Goal: Find specific page/section: Find specific page/section

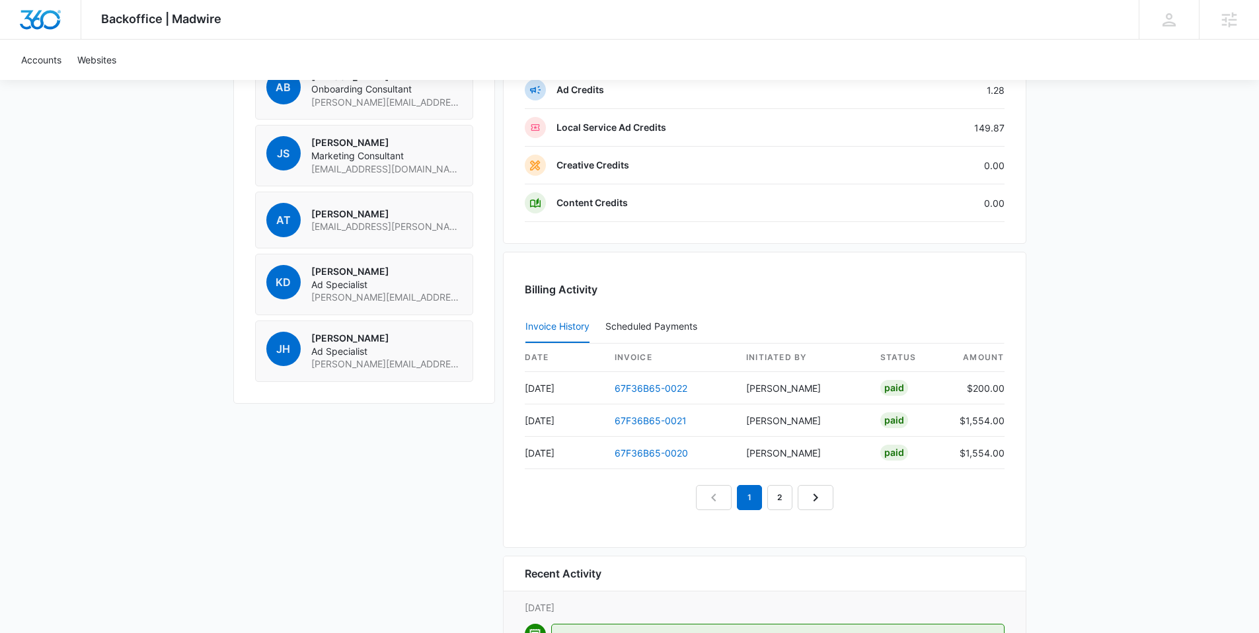
scroll to position [1151, 0]
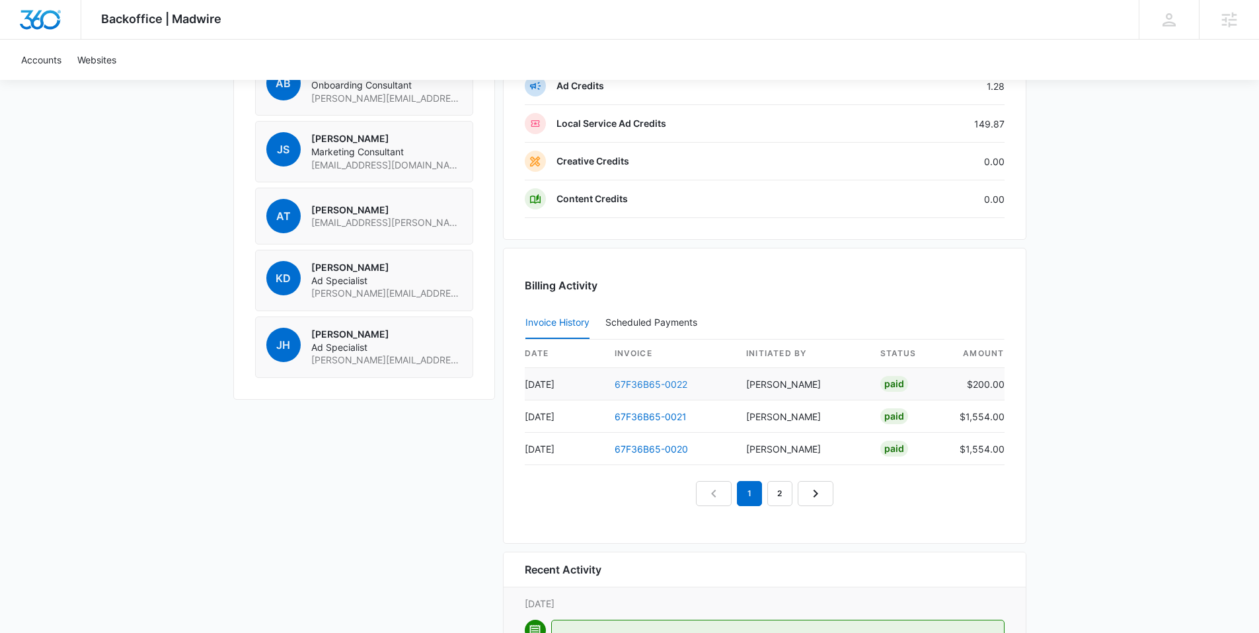
click at [644, 383] on link "67F36B65-0022" at bounding box center [651, 384] width 73 height 11
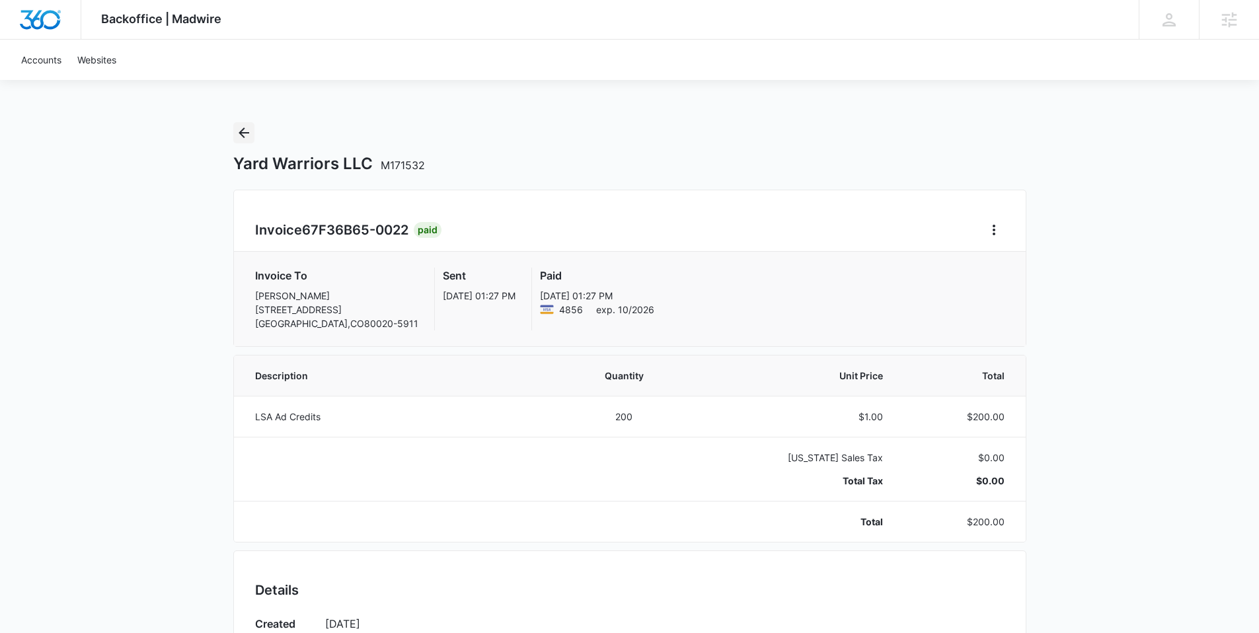
click at [240, 129] on icon "Back" at bounding box center [244, 133] width 16 height 16
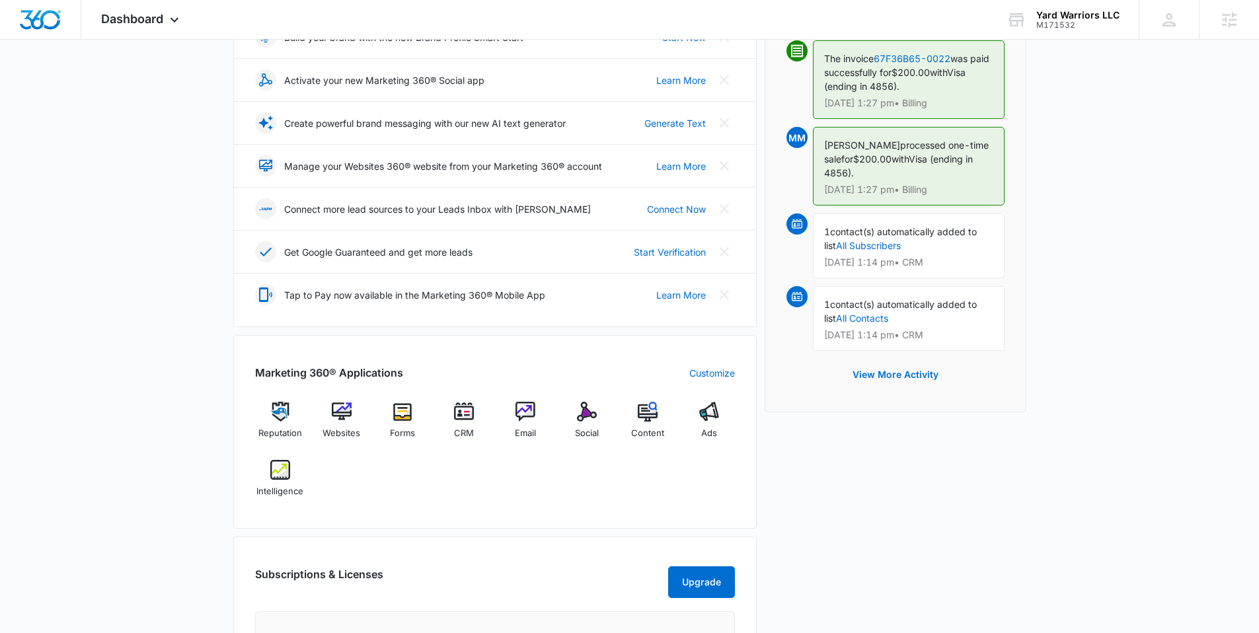
scroll to position [220, 0]
click at [284, 459] on img at bounding box center [280, 468] width 20 height 20
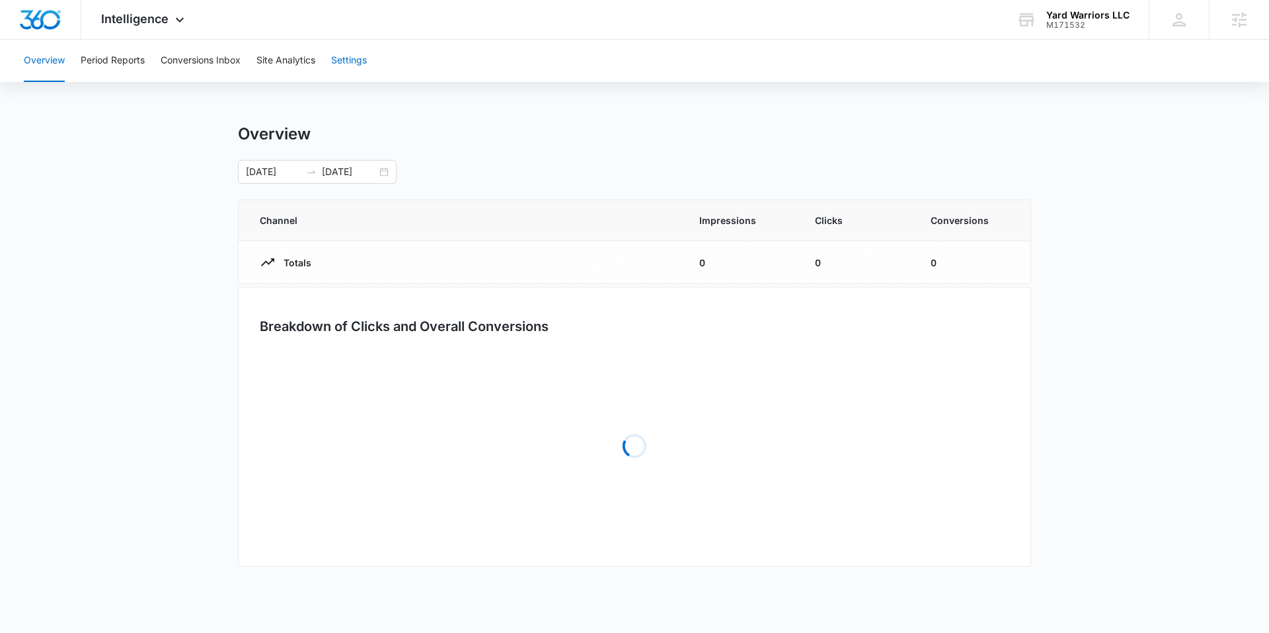
click at [348, 63] on button "Settings" at bounding box center [349, 61] width 36 height 42
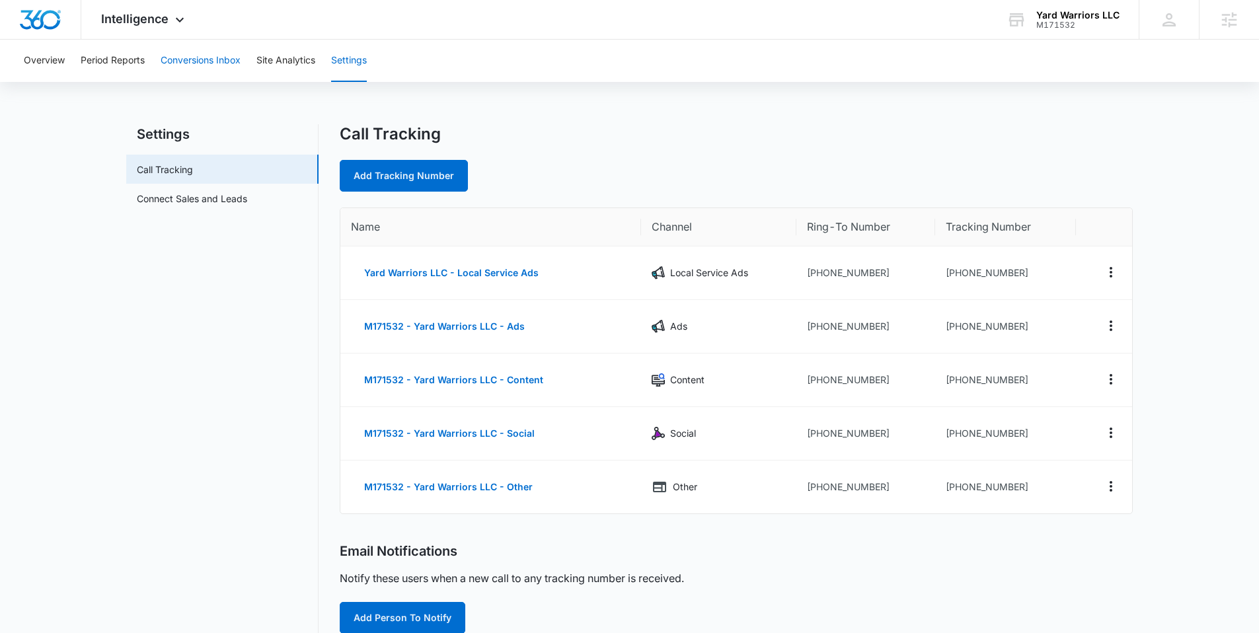
click at [190, 61] on button "Conversions Inbox" at bounding box center [201, 61] width 80 height 42
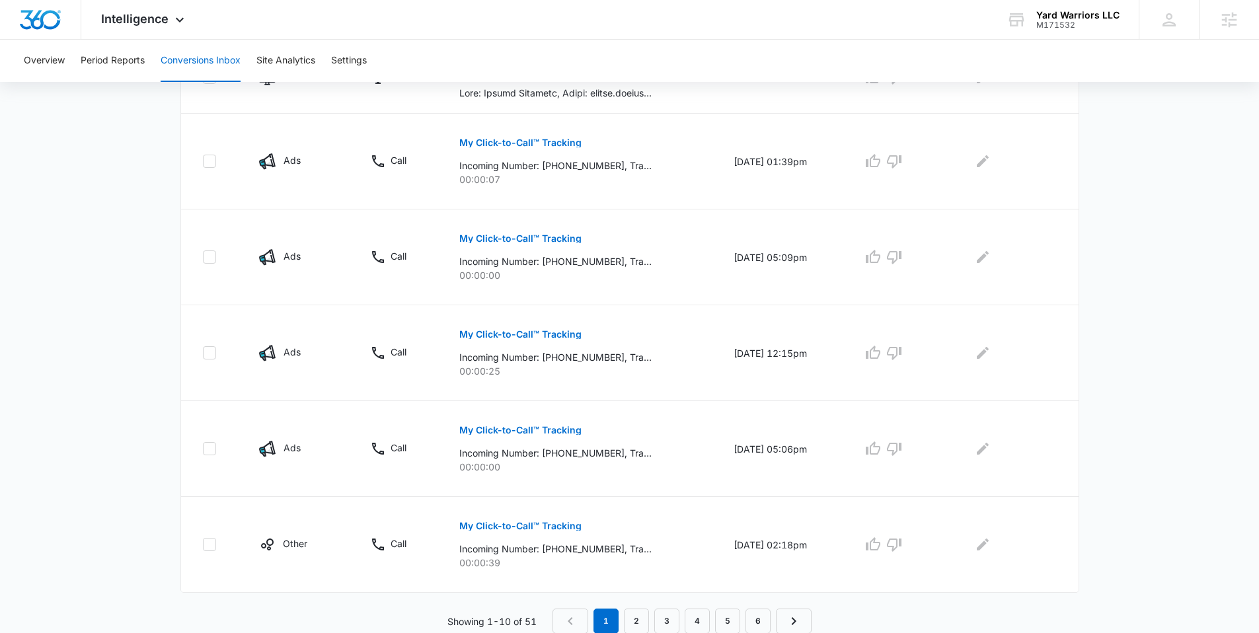
scroll to position [736, 0]
click at [508, 236] on p "My Click-to-Call™ Tracking" at bounding box center [520, 237] width 122 height 9
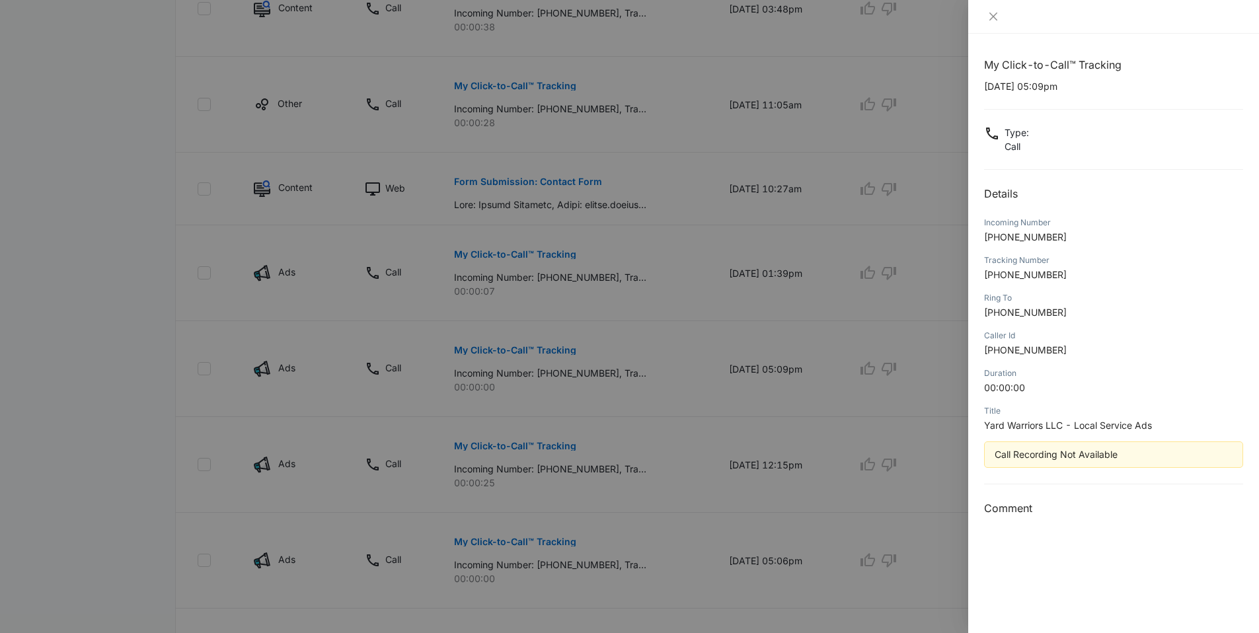
scroll to position [285, 0]
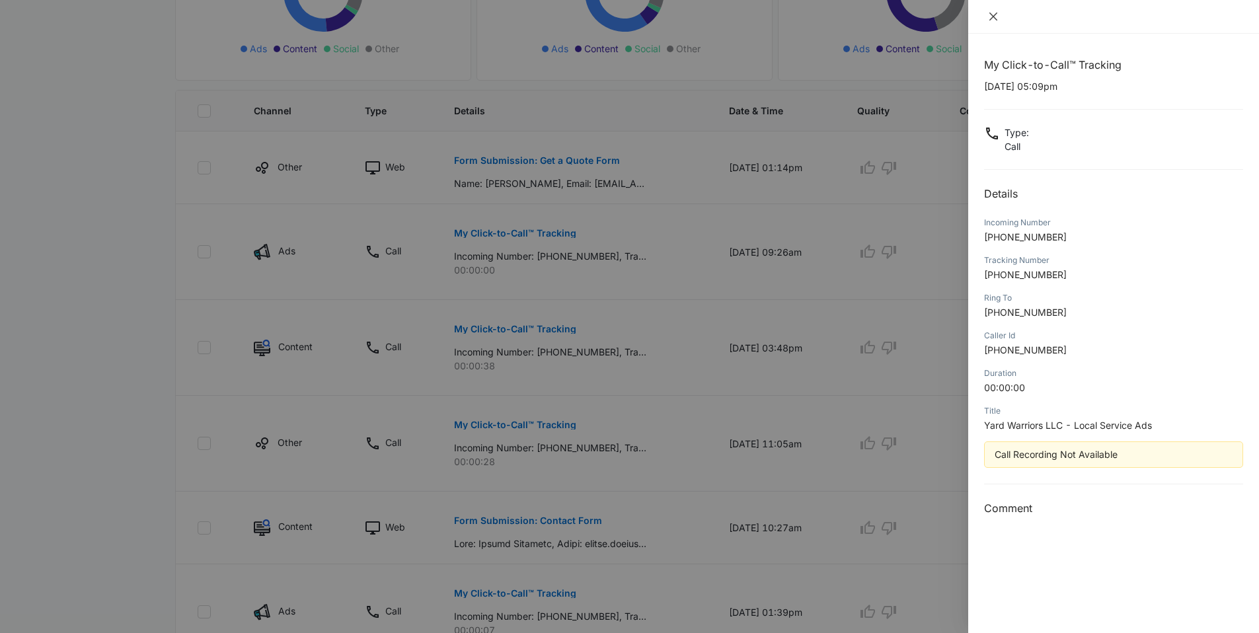
click at [996, 17] on icon "close" at bounding box center [993, 16] width 11 height 11
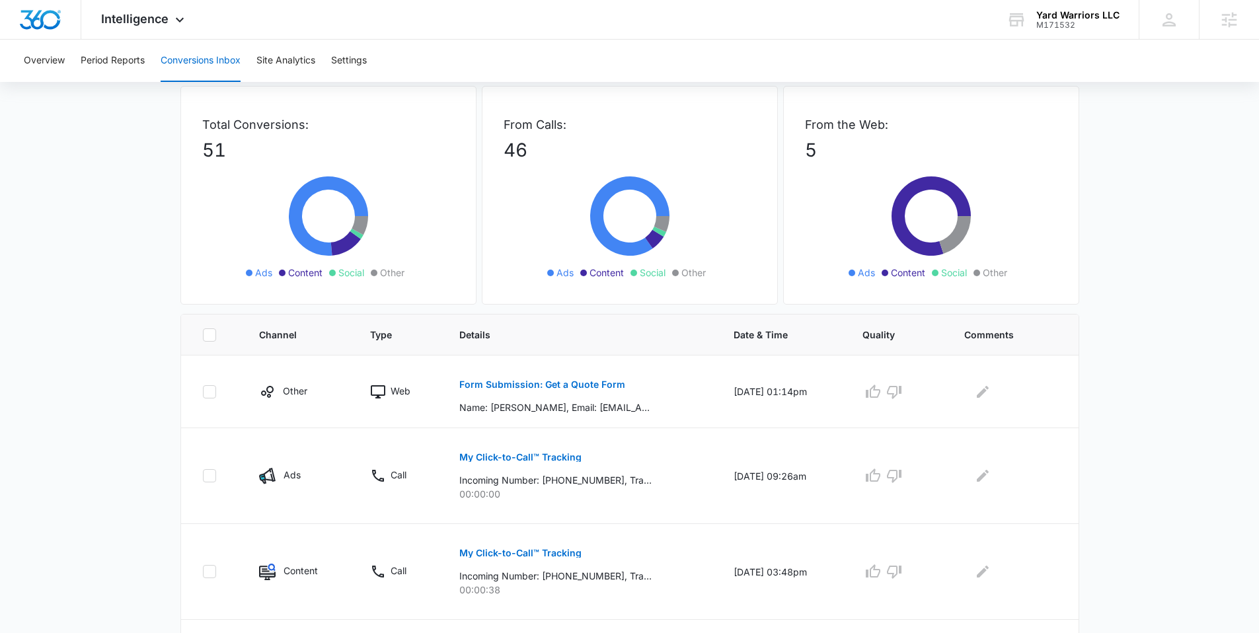
scroll to position [0, 0]
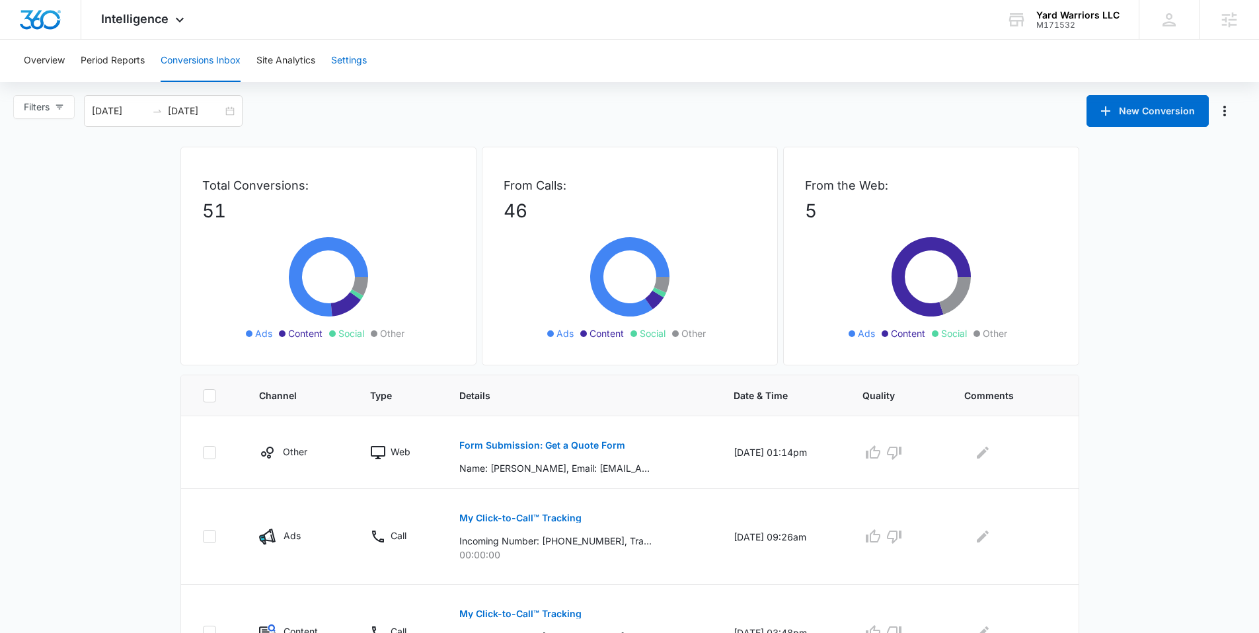
click at [356, 61] on button "Settings" at bounding box center [349, 61] width 36 height 42
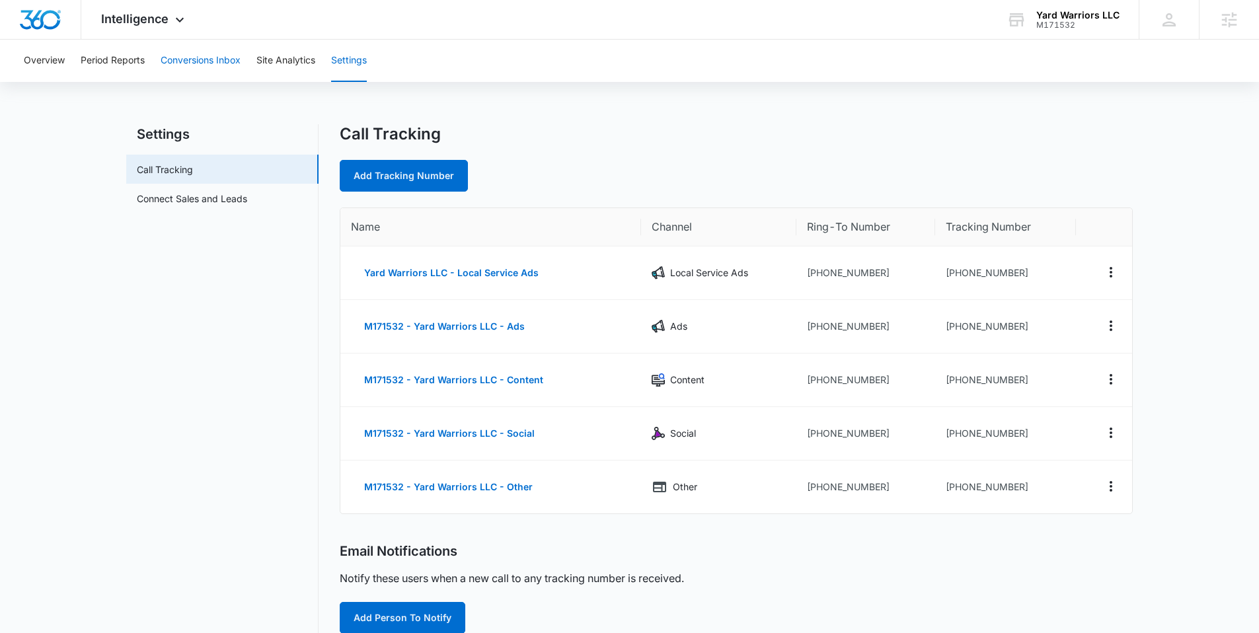
click at [217, 61] on button "Conversions Inbox" at bounding box center [201, 61] width 80 height 42
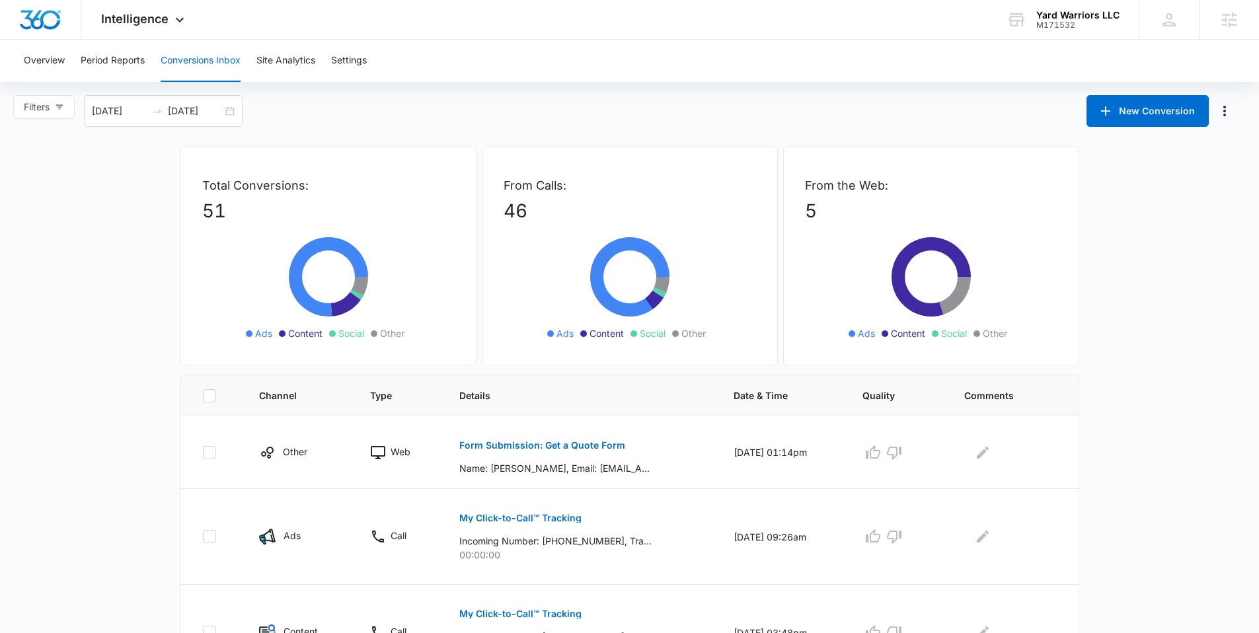
scroll to position [517, 0]
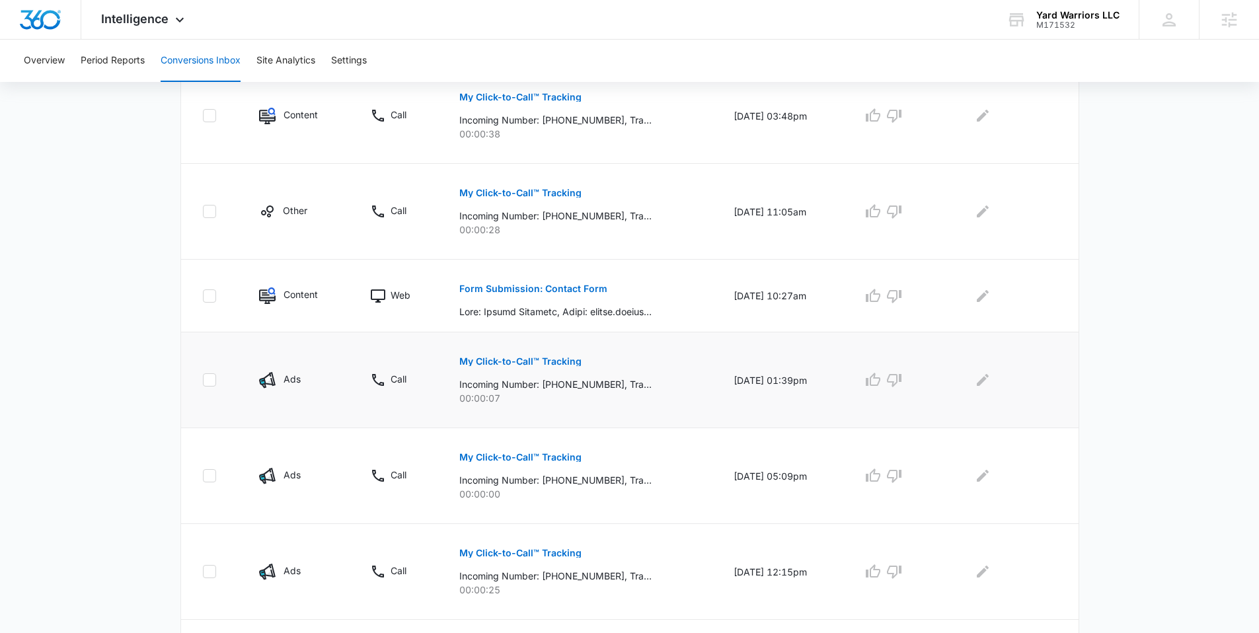
click at [521, 362] on p "My Click-to-Call™ Tracking" at bounding box center [520, 361] width 122 height 9
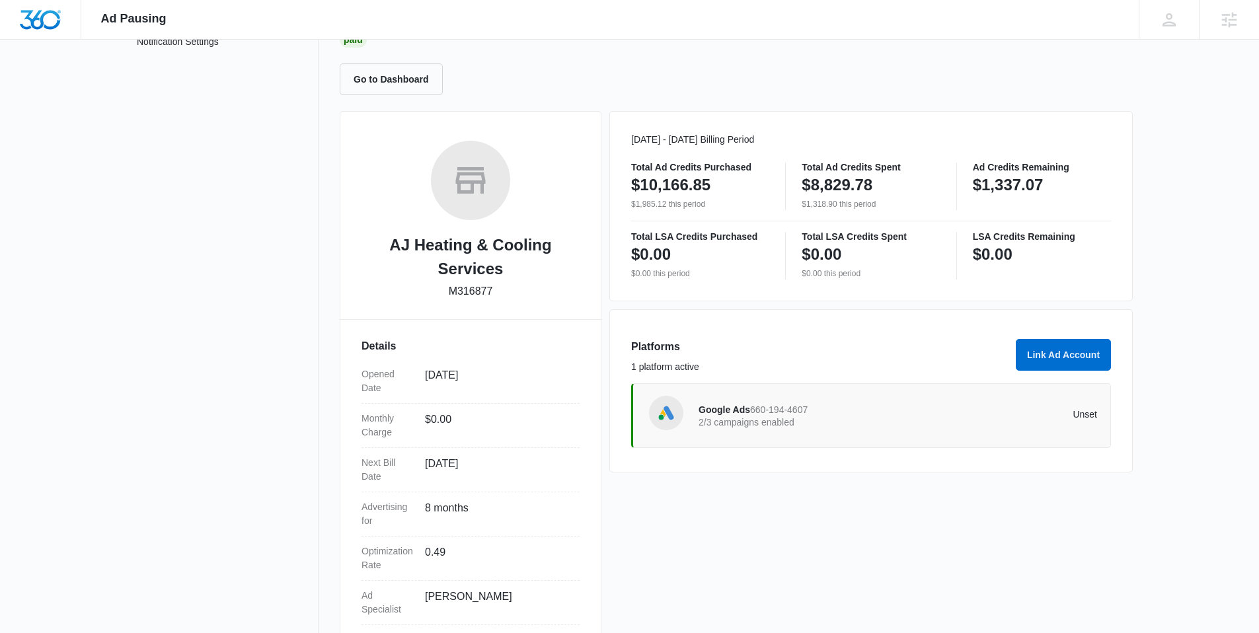
scroll to position [133, 0]
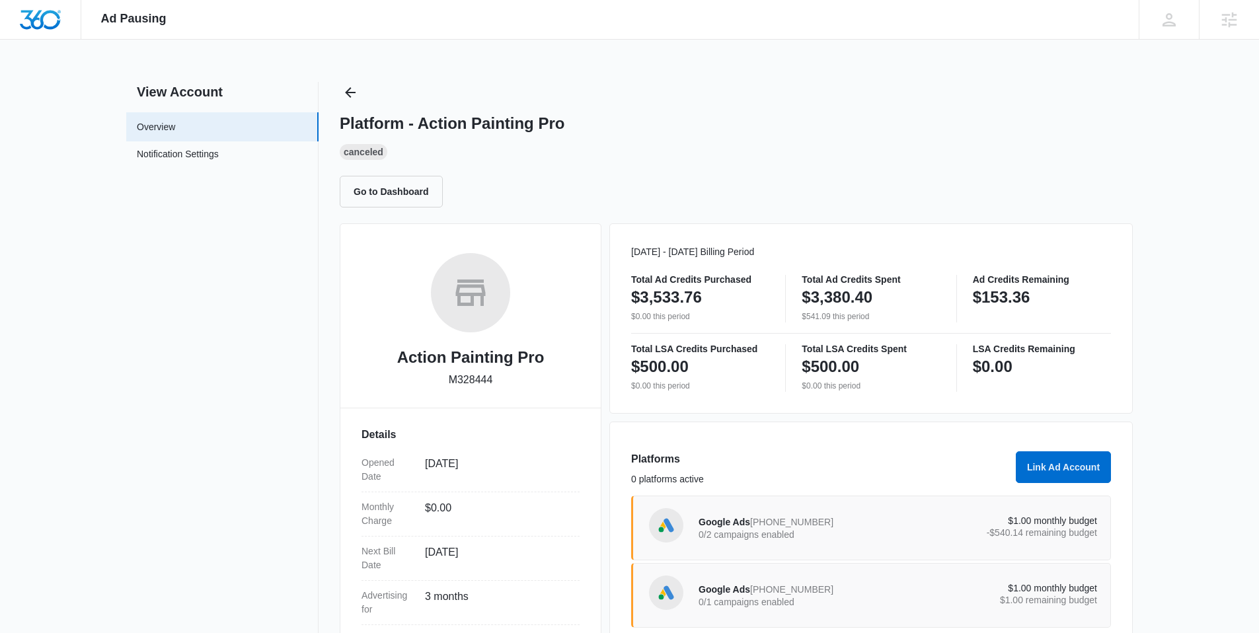
click at [801, 520] on span "583-342-1082" at bounding box center [791, 522] width 83 height 11
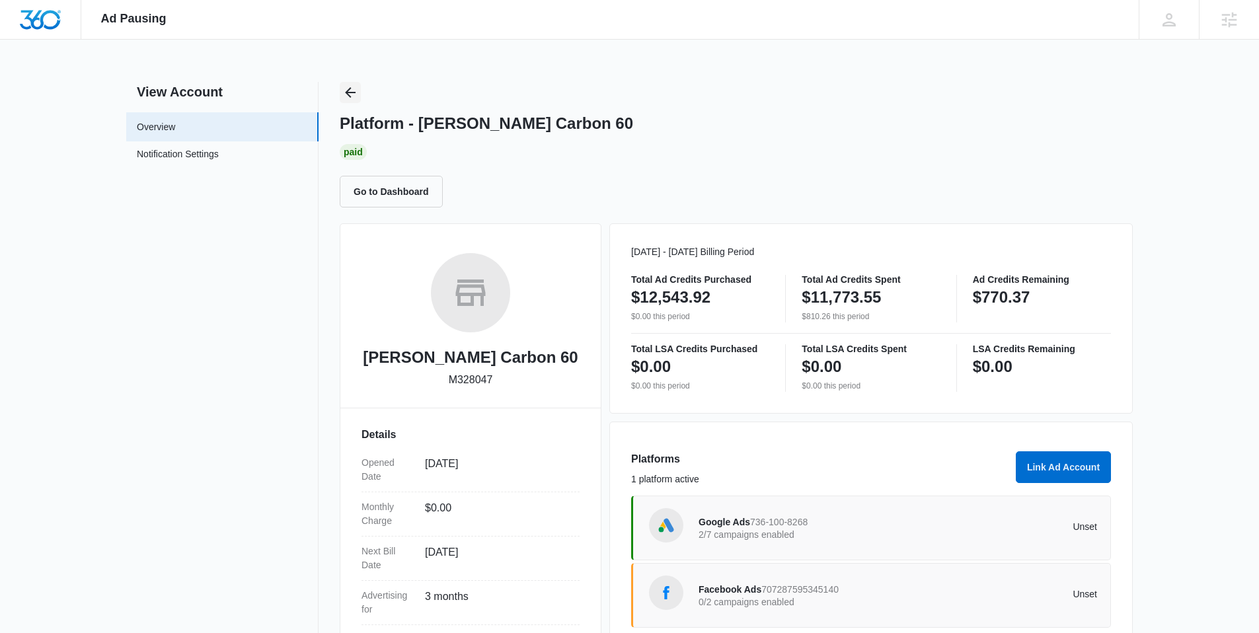
click at [350, 91] on icon "Back" at bounding box center [350, 93] width 16 height 16
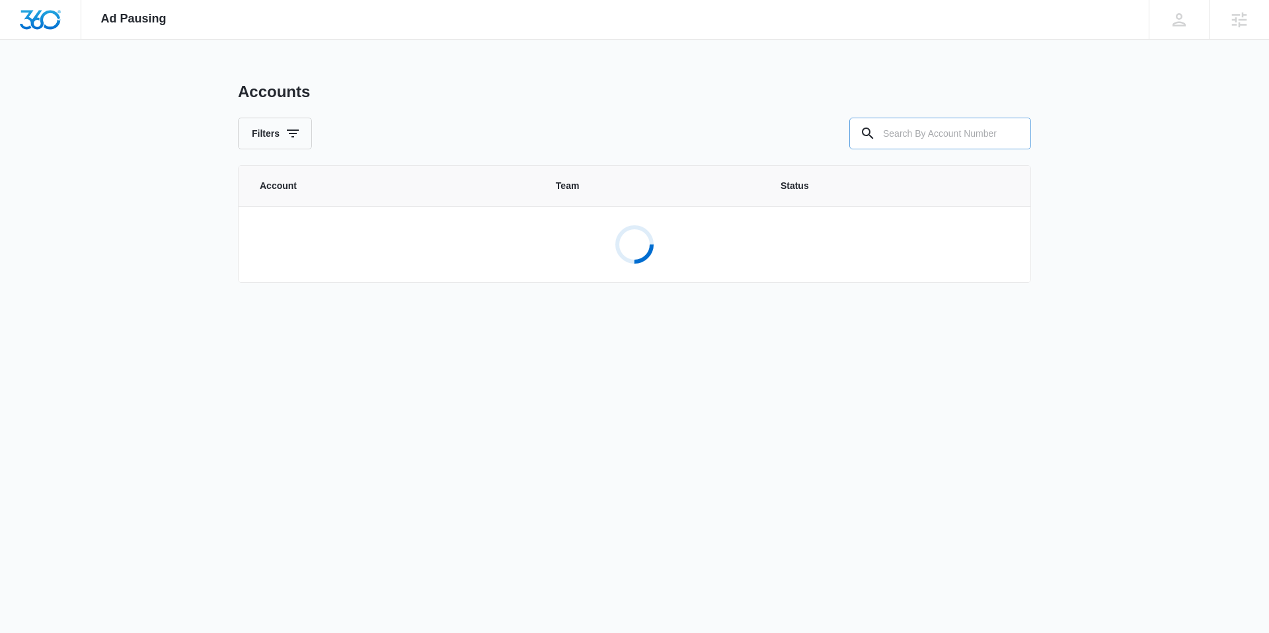
click at [946, 139] on input "text" at bounding box center [940, 134] width 182 height 32
paste input "M133685"
type input "M133685"
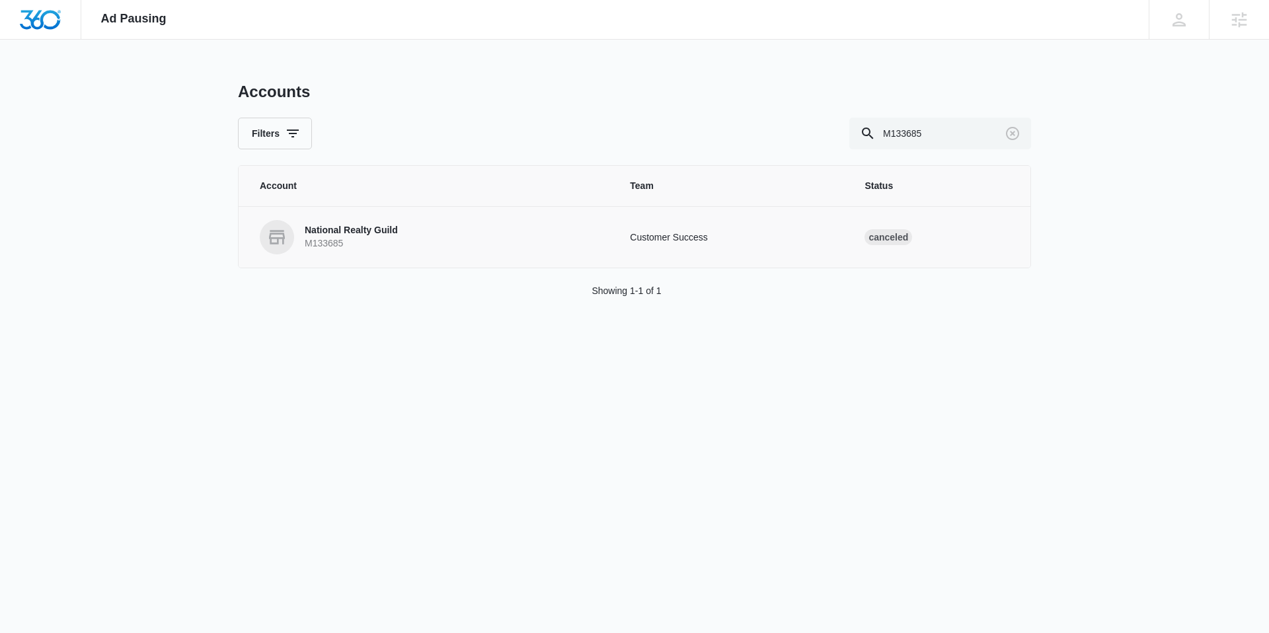
click at [369, 228] on p "National Realty Guild" at bounding box center [351, 230] width 93 height 13
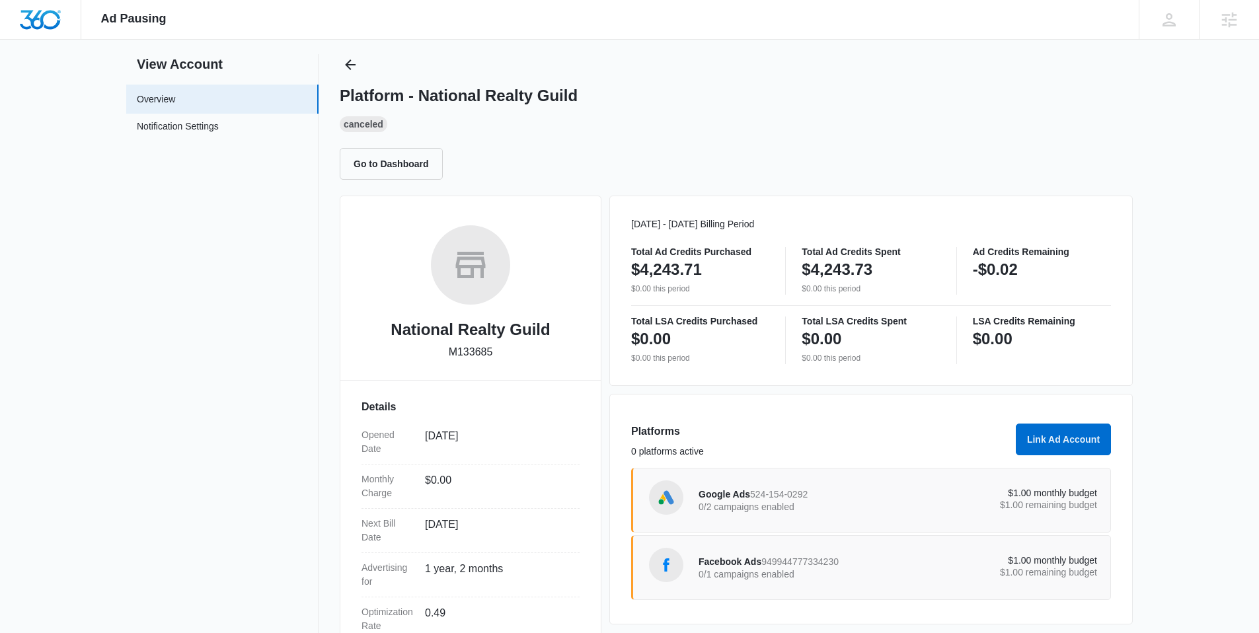
scroll to position [29, 0]
click at [796, 501] on p "0/2 campaigns enabled" at bounding box center [799, 505] width 200 height 9
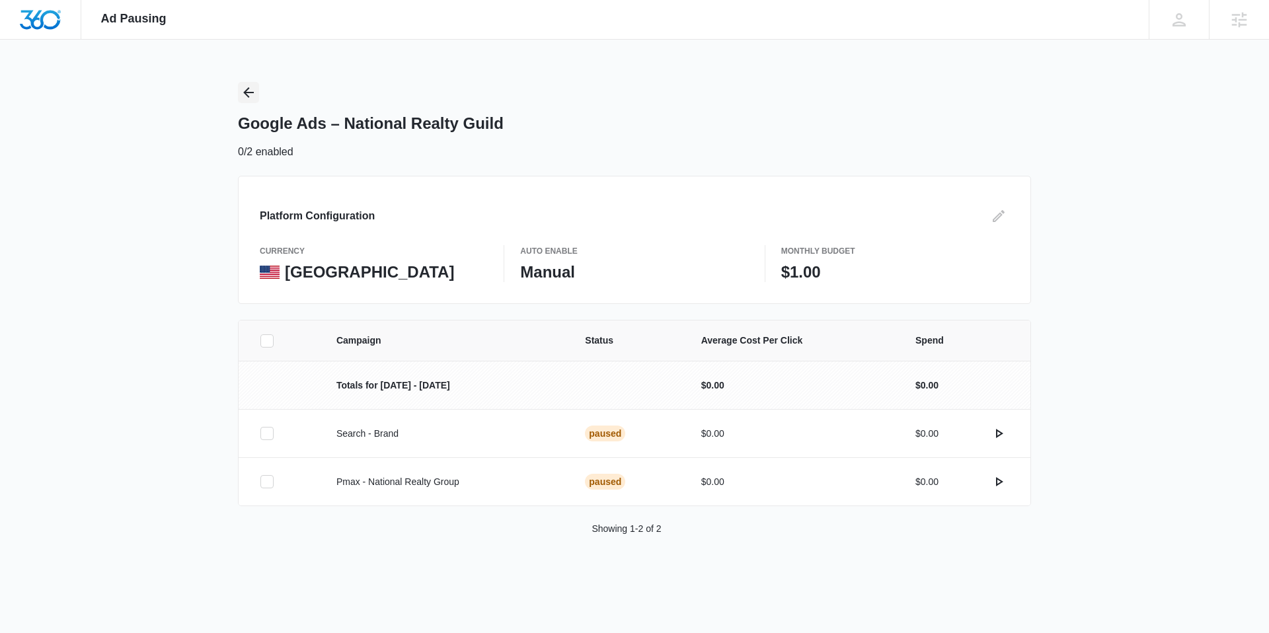
click at [250, 92] on icon "Back" at bounding box center [248, 92] width 11 height 11
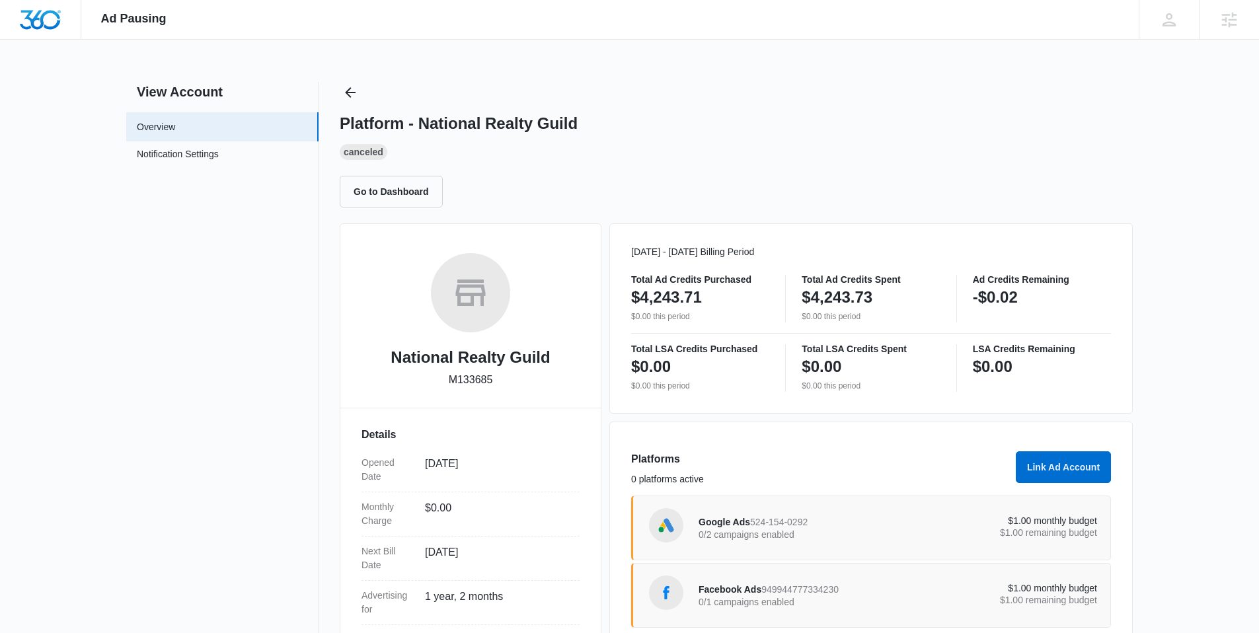
click at [792, 595] on span "949944777334230" at bounding box center [799, 589] width 77 height 11
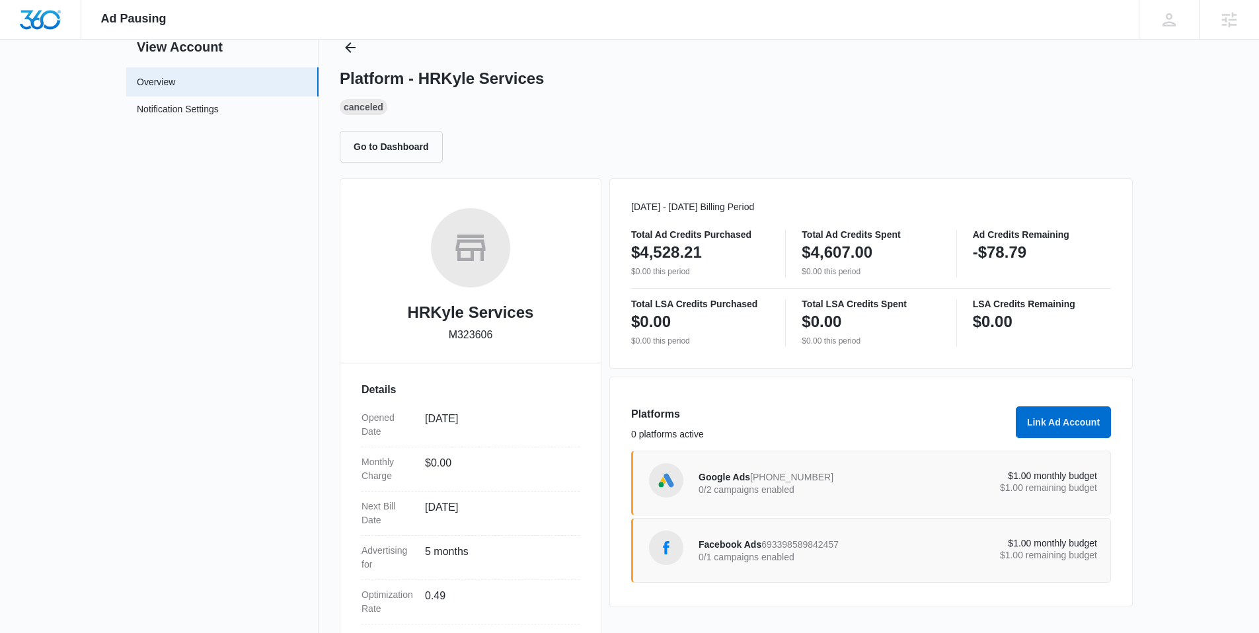
scroll to position [65, 0]
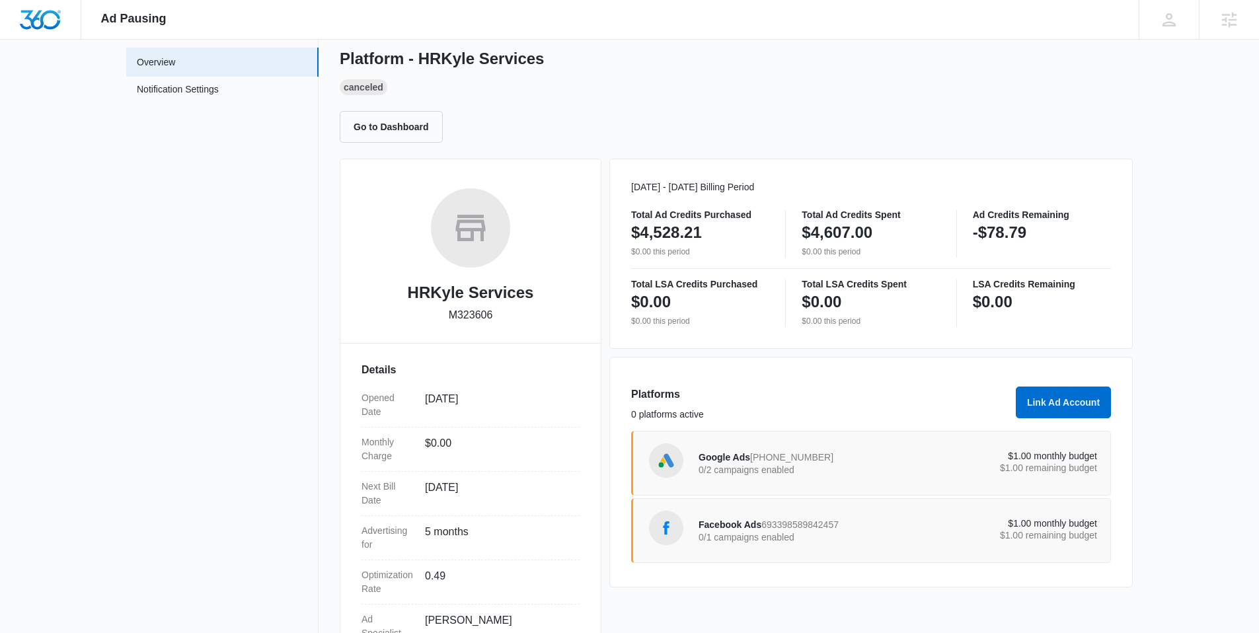
click at [800, 462] on span "933-313-9033" at bounding box center [791, 457] width 83 height 11
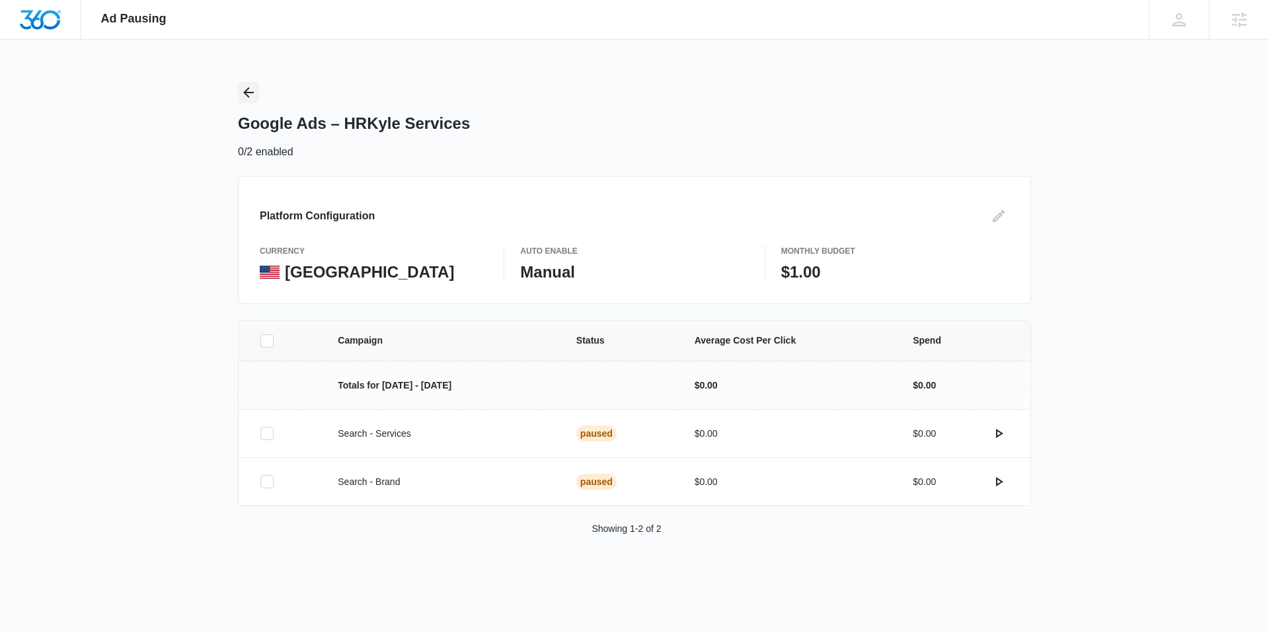
click at [246, 91] on icon "Back" at bounding box center [249, 93] width 16 height 16
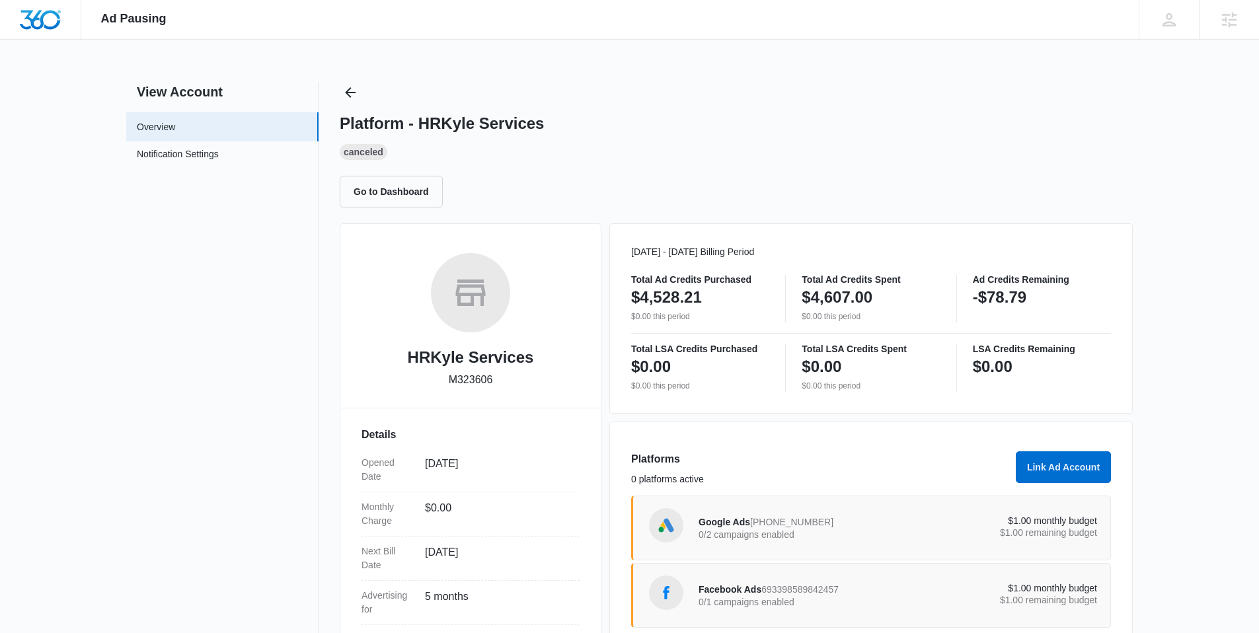
click at [787, 589] on span "693398589842457" at bounding box center [799, 589] width 77 height 11
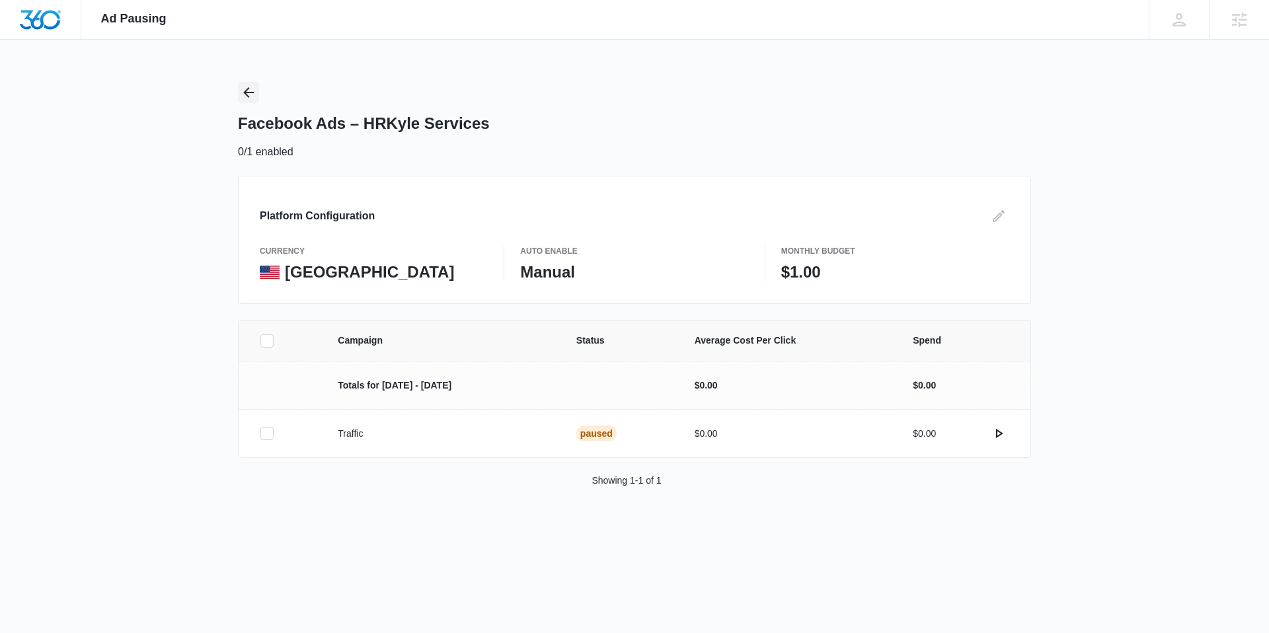
click at [249, 93] on icon "Back" at bounding box center [249, 93] width 16 height 16
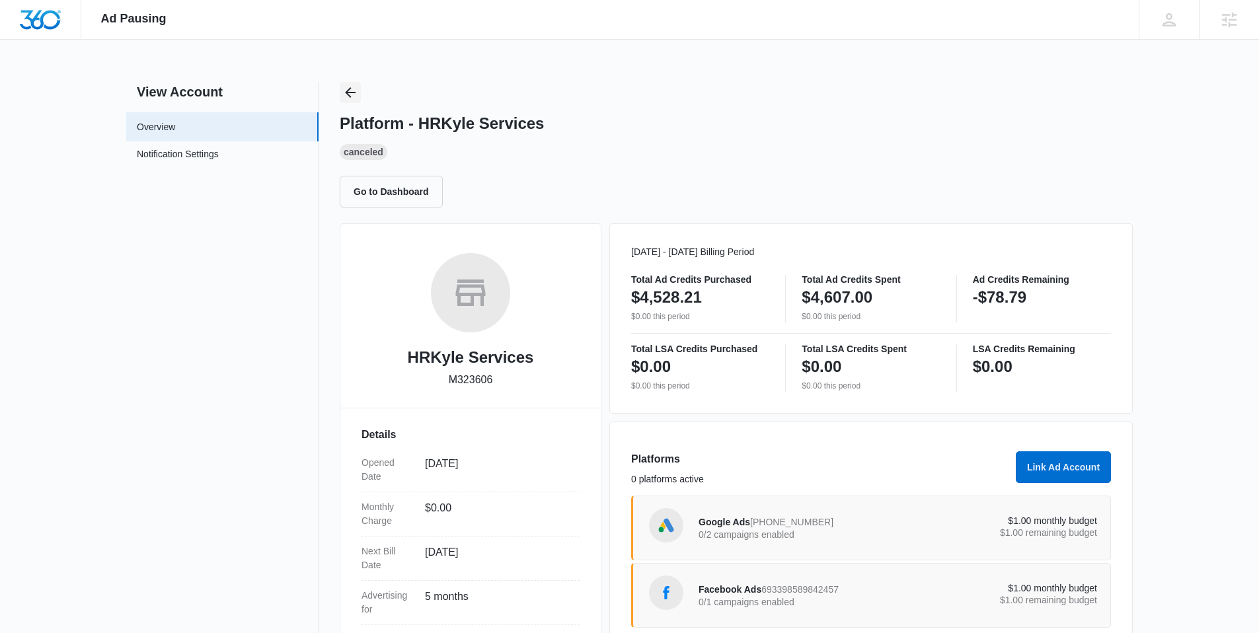
click at [350, 93] on icon "Back" at bounding box center [350, 93] width 16 height 16
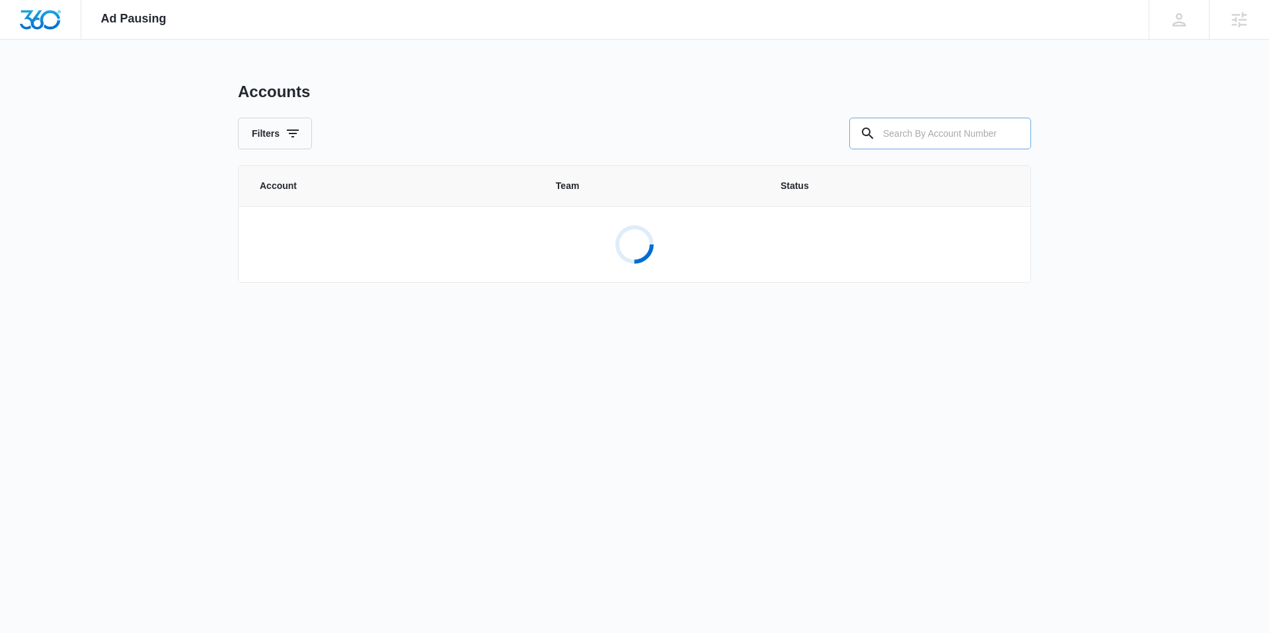
click at [977, 137] on input "text" at bounding box center [940, 134] width 182 height 32
paste input "M334435"
type input "M334435"
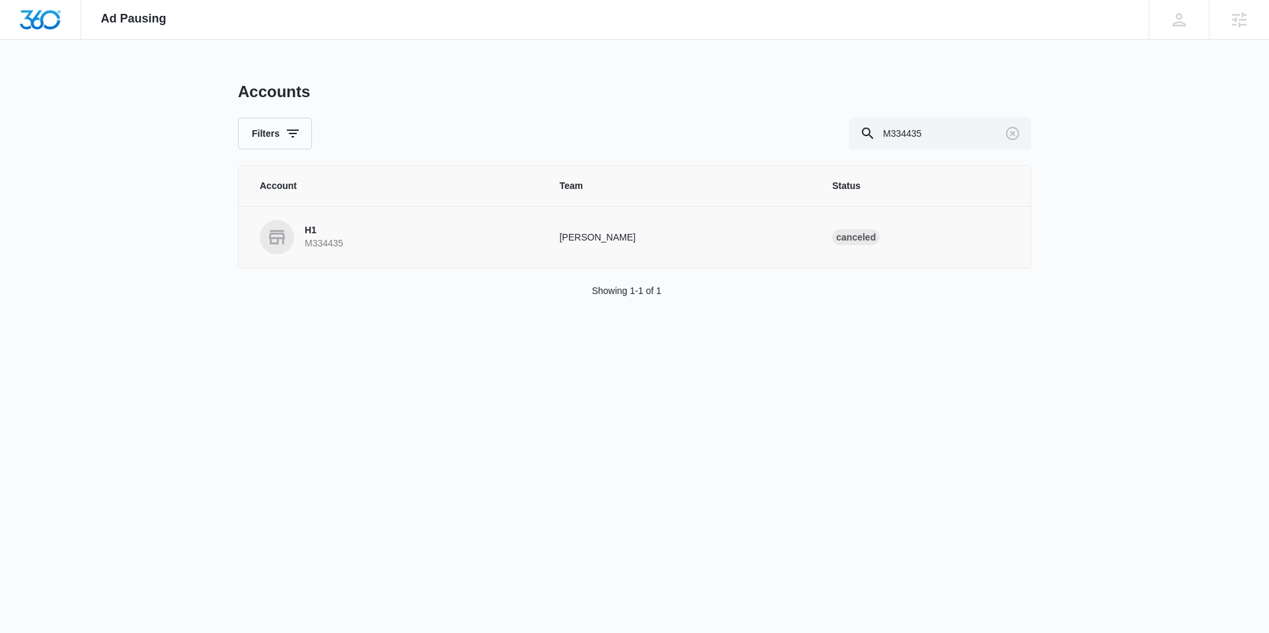
click at [321, 236] on p "H1" at bounding box center [324, 230] width 38 height 13
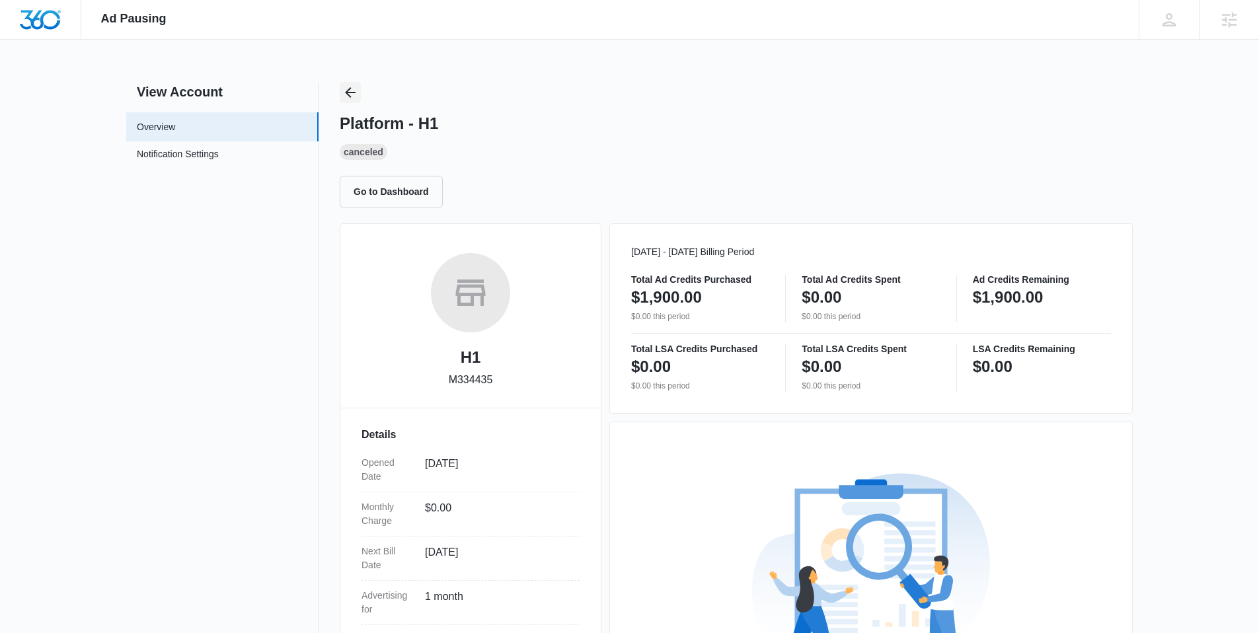
click at [350, 92] on icon "Back" at bounding box center [350, 93] width 16 height 16
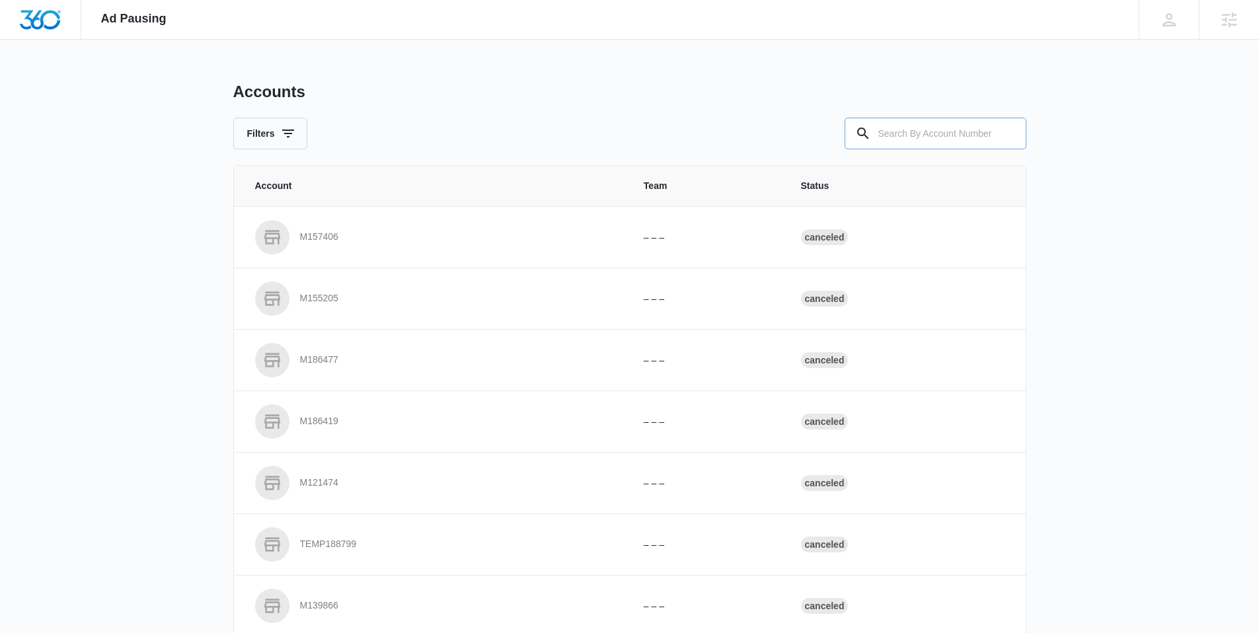
click at [911, 135] on input "text" at bounding box center [936, 134] width 182 height 32
paste input "M329153"
type input "M329153"
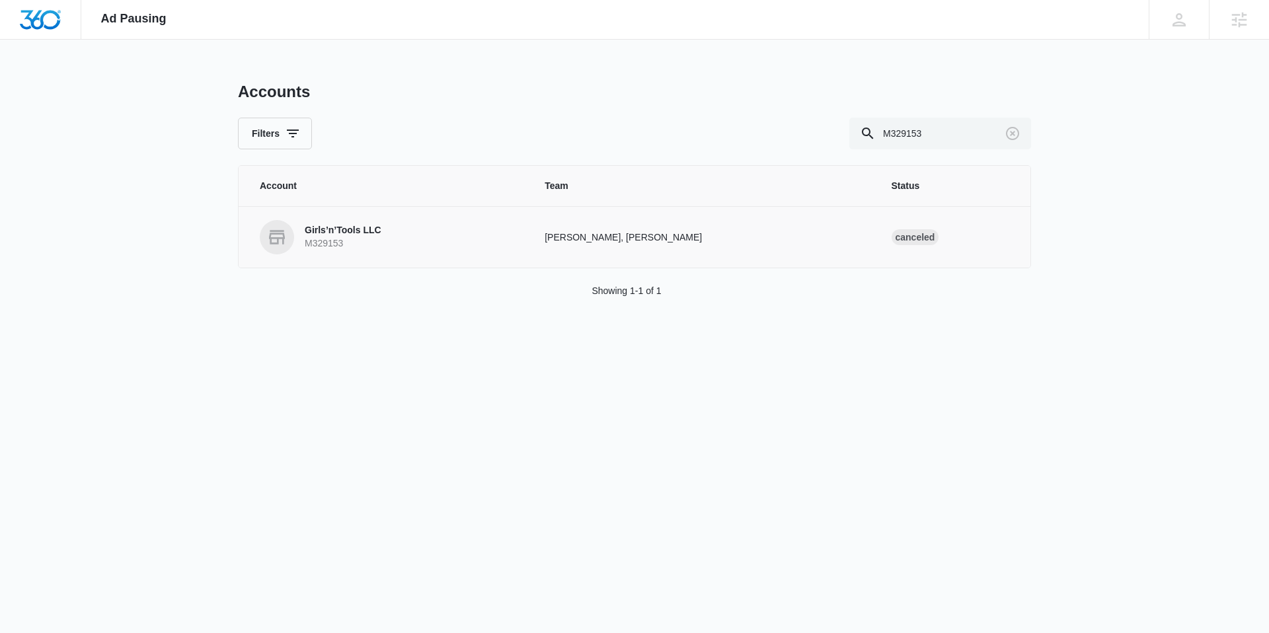
click at [353, 230] on p "Girls’n’Tools LLC" at bounding box center [343, 230] width 77 height 13
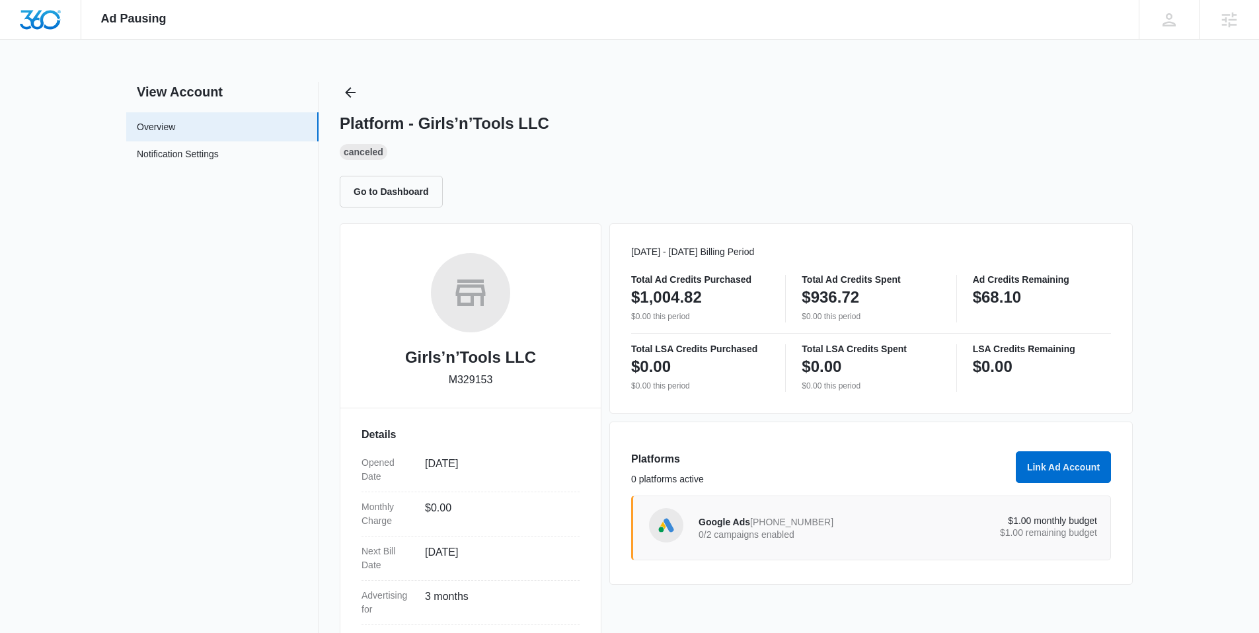
click at [767, 516] on div "Google Ads [PHONE_NUMBER] 0/2 campaigns enabled" at bounding box center [799, 528] width 200 height 28
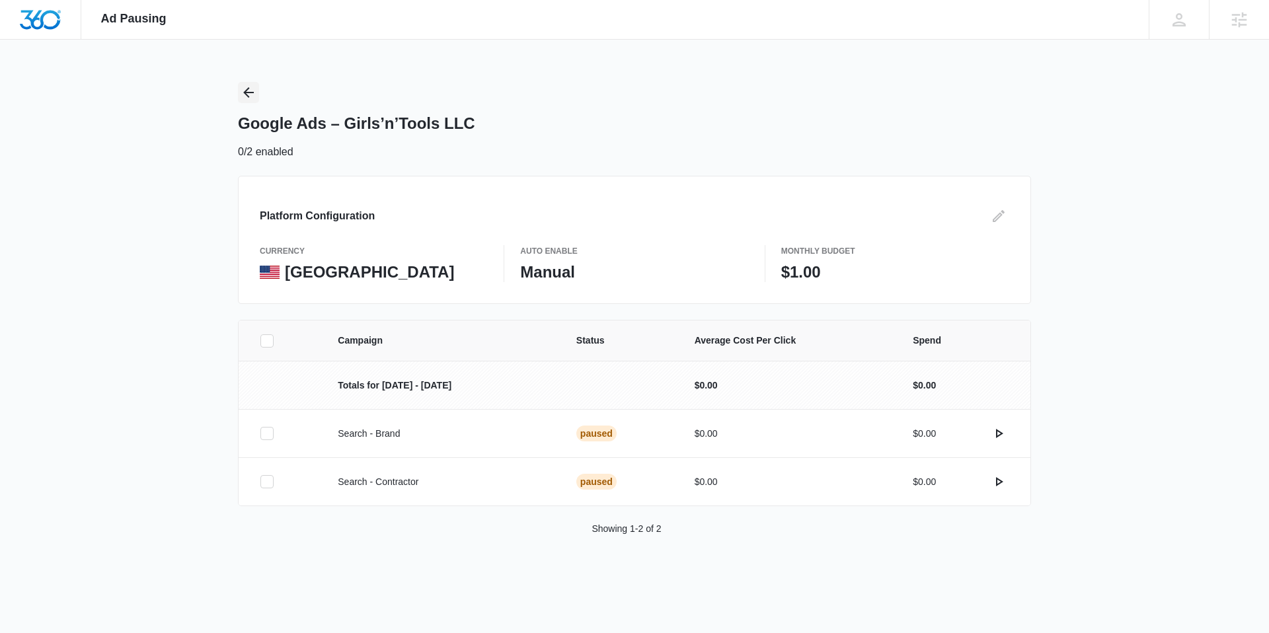
click at [251, 91] on icon "Back" at bounding box center [249, 93] width 16 height 16
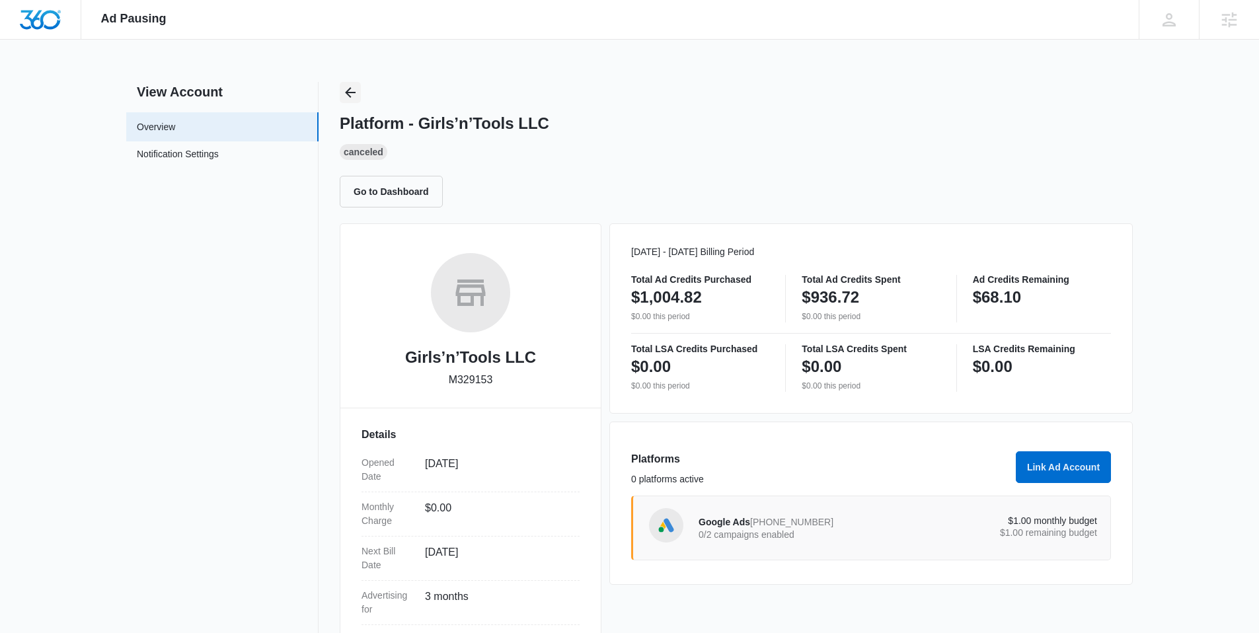
click at [348, 96] on icon "Back" at bounding box center [350, 93] width 16 height 16
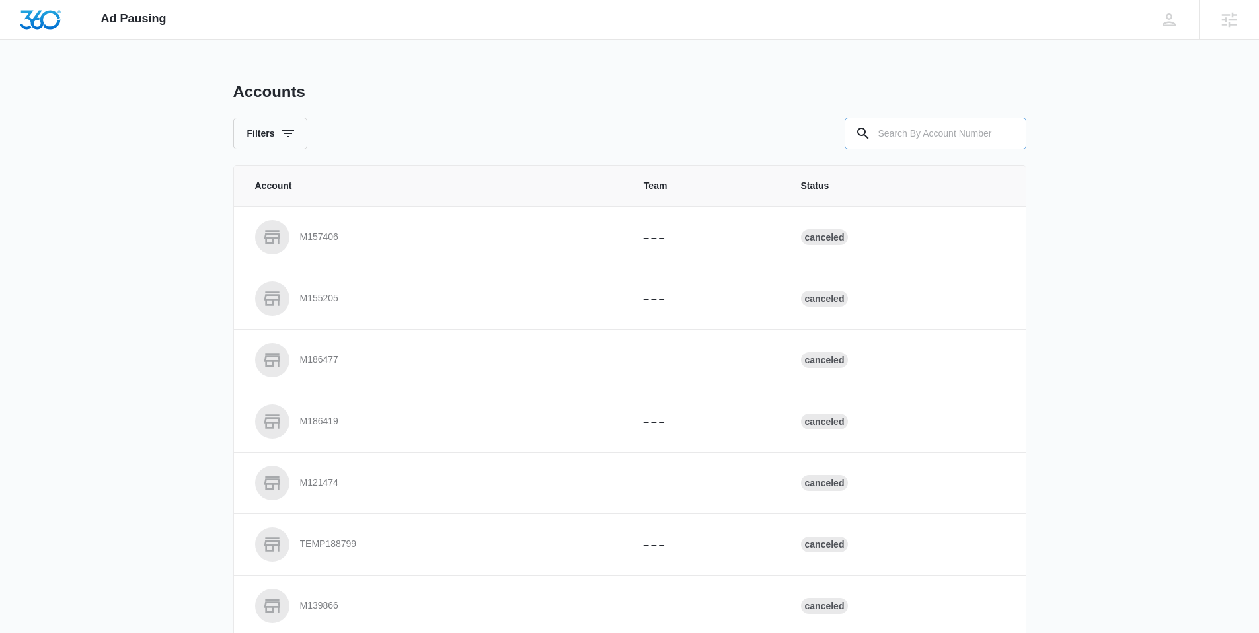
click at [917, 135] on input "text" at bounding box center [936, 134] width 182 height 32
paste input "M323871"
type input "M323871"
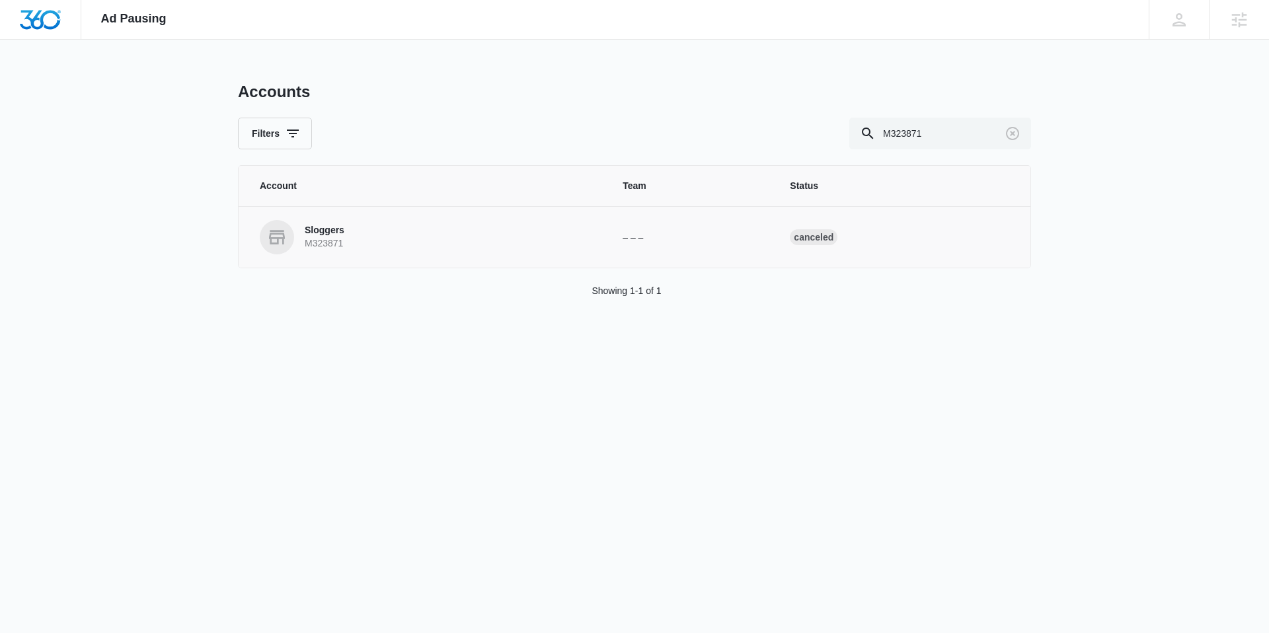
click at [315, 233] on p "Sloggers" at bounding box center [325, 230] width 40 height 13
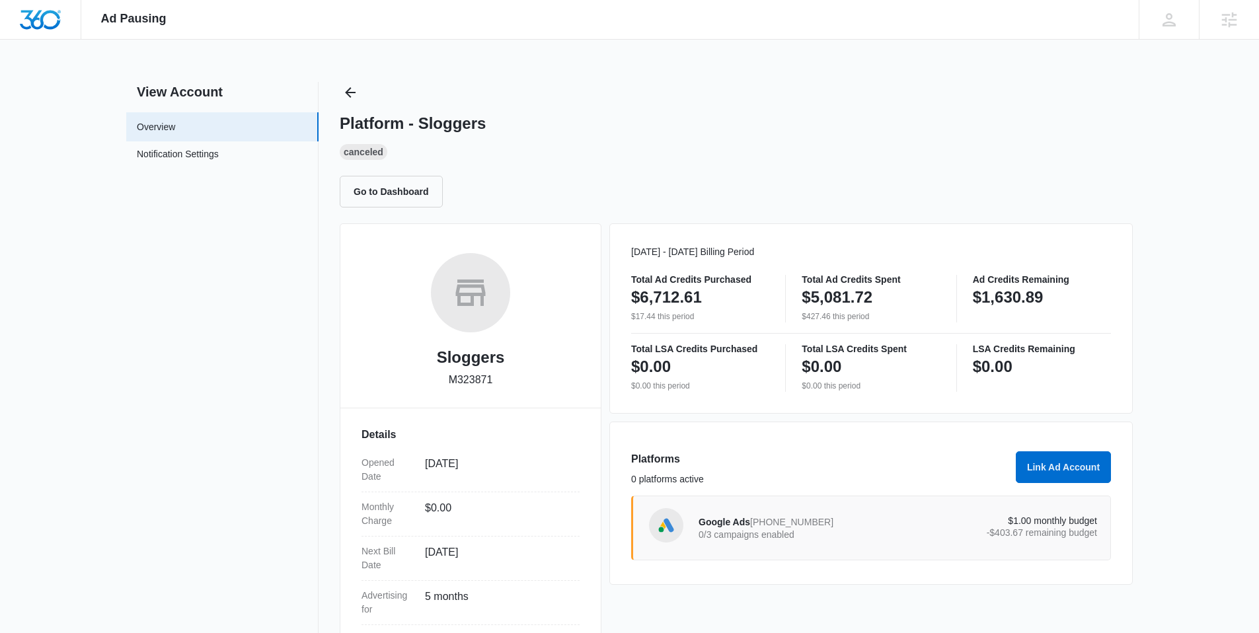
click at [769, 521] on span "[PHONE_NUMBER]" at bounding box center [791, 522] width 83 height 11
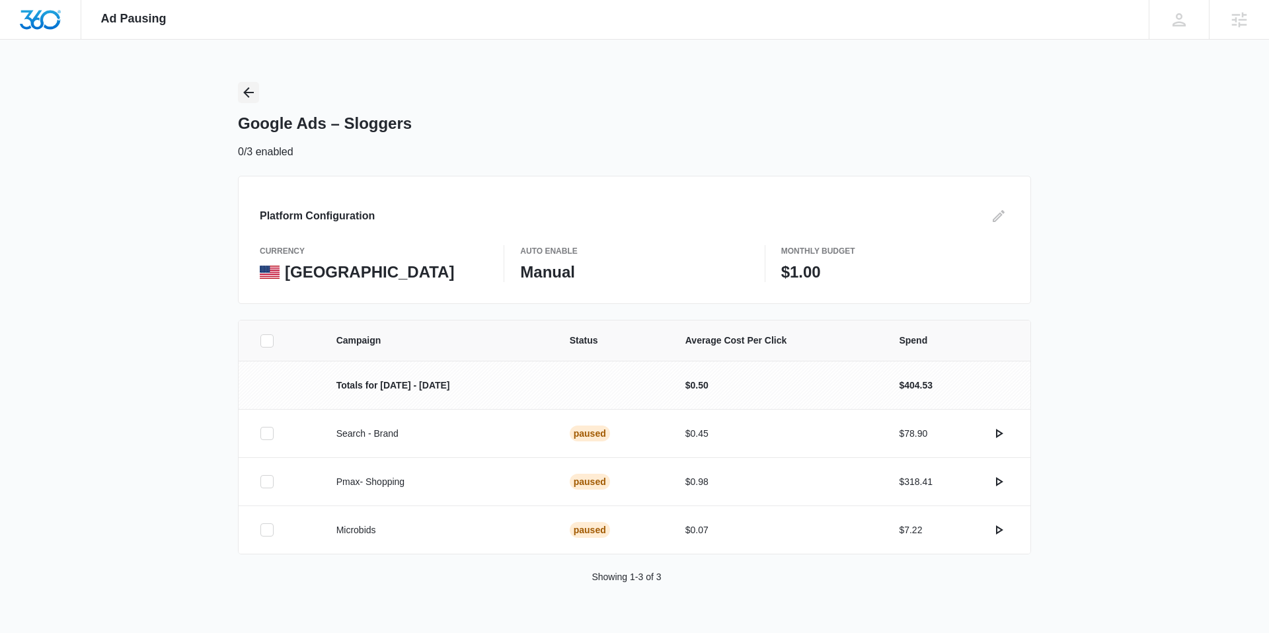
click at [249, 92] on icon "Back" at bounding box center [248, 92] width 11 height 11
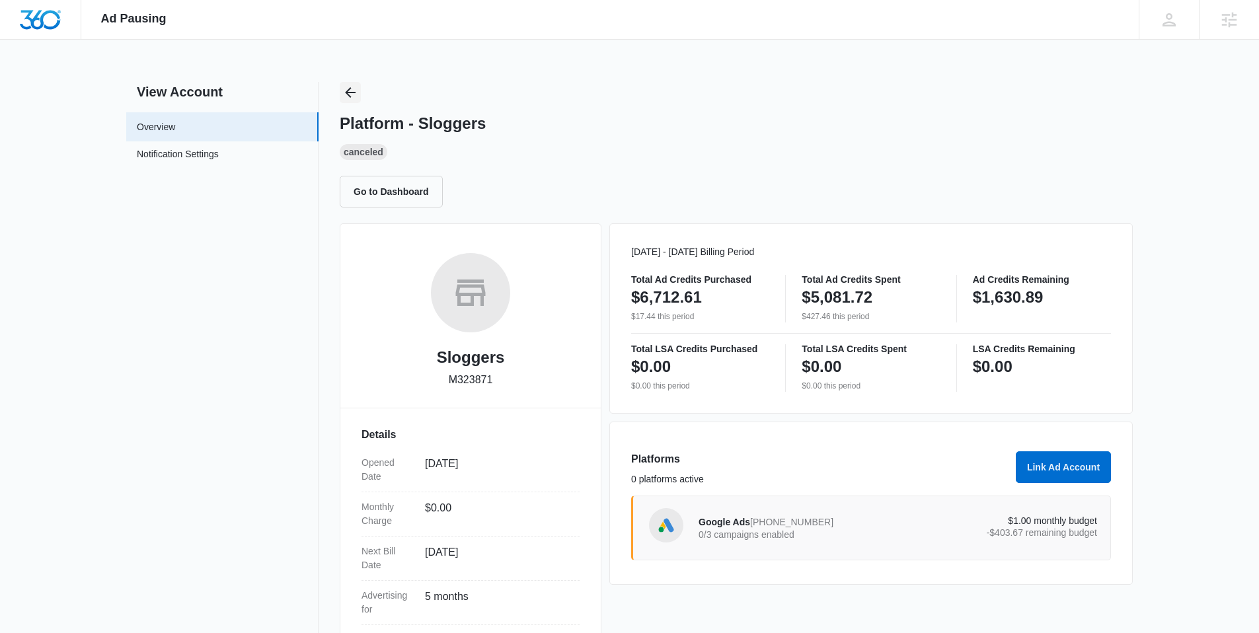
click at [346, 92] on icon "Back" at bounding box center [350, 92] width 11 height 11
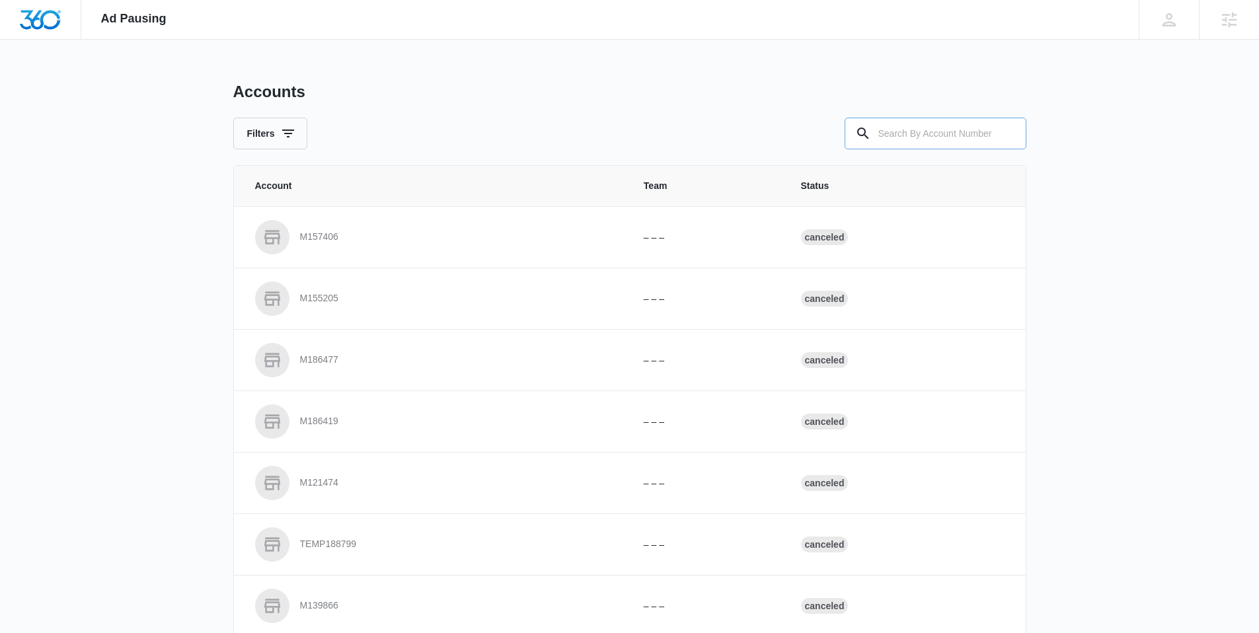
click at [906, 139] on input "text" at bounding box center [936, 134] width 182 height 32
paste input "M328033"
type input "M328033"
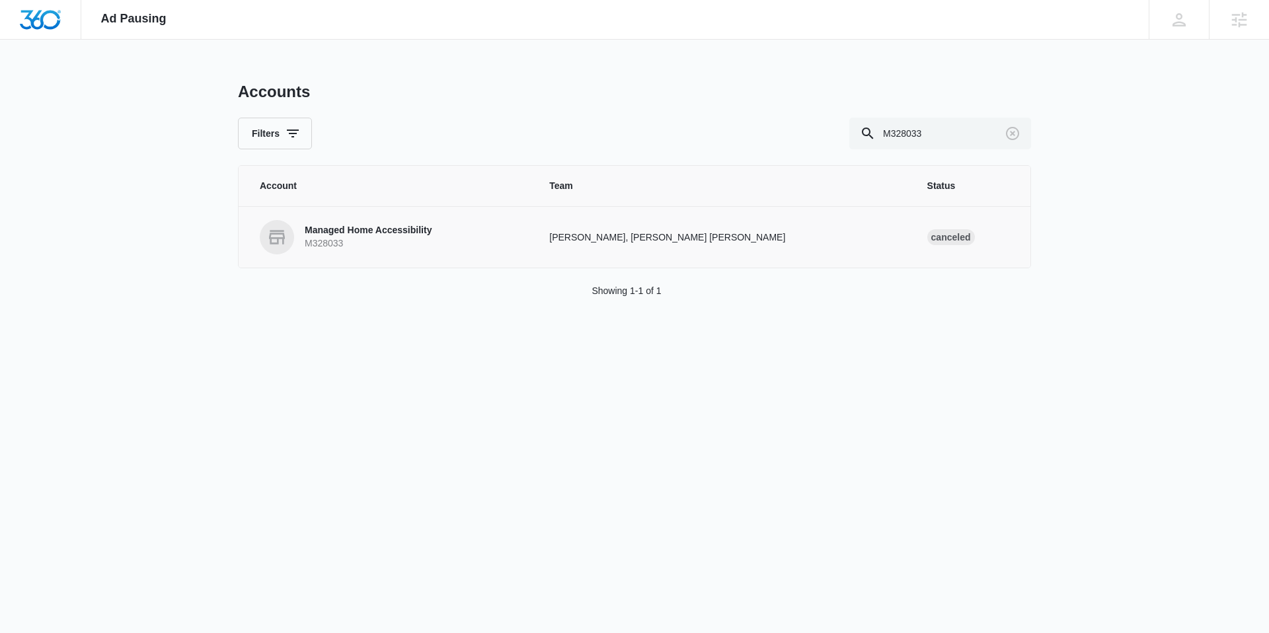
click at [381, 231] on p "Managed Home Accessibility" at bounding box center [368, 230] width 127 height 13
